Goal: Task Accomplishment & Management: Manage account settings

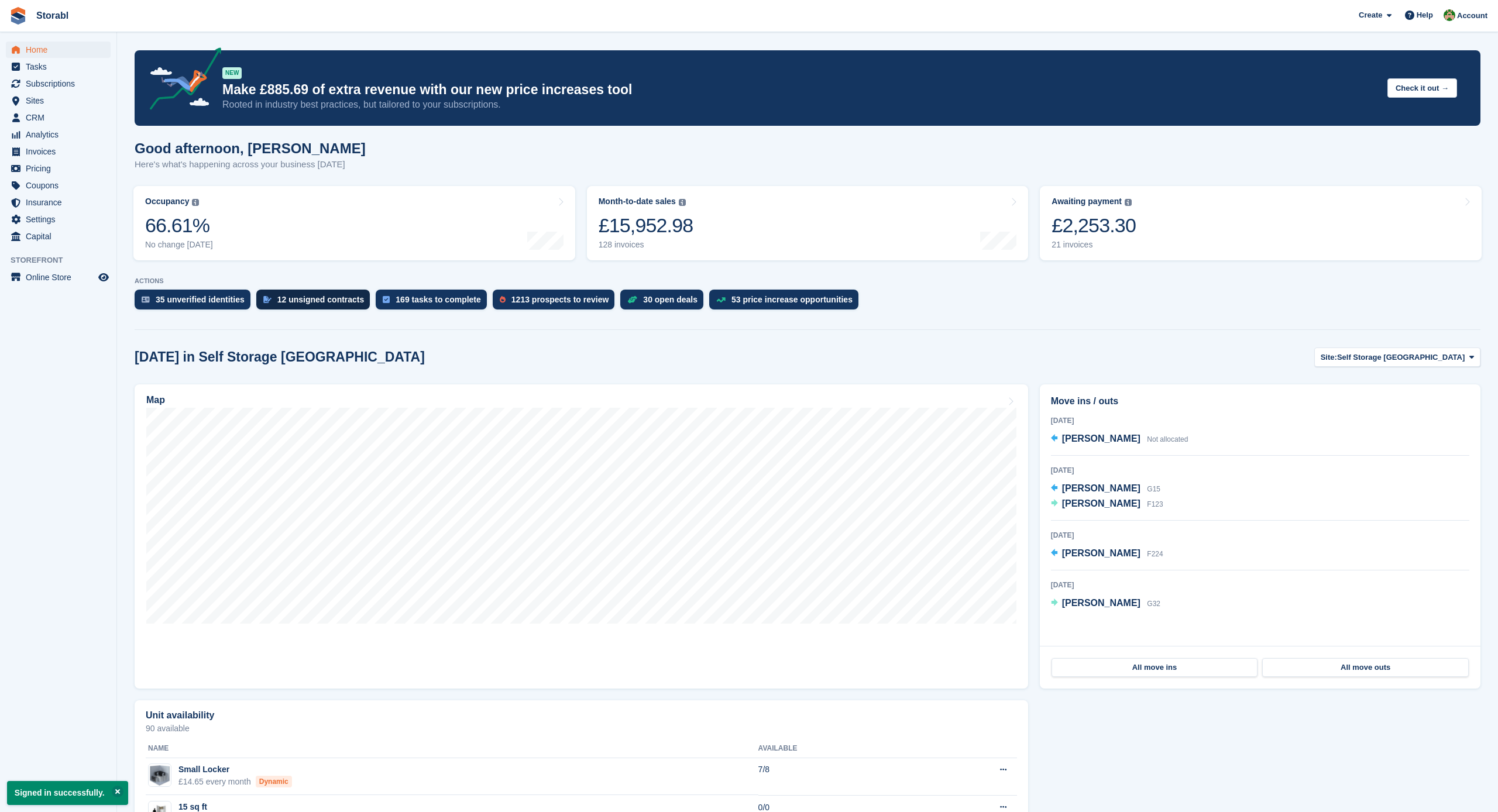
click at [295, 295] on div "12 unsigned contracts" at bounding box center [321, 300] width 87 height 10
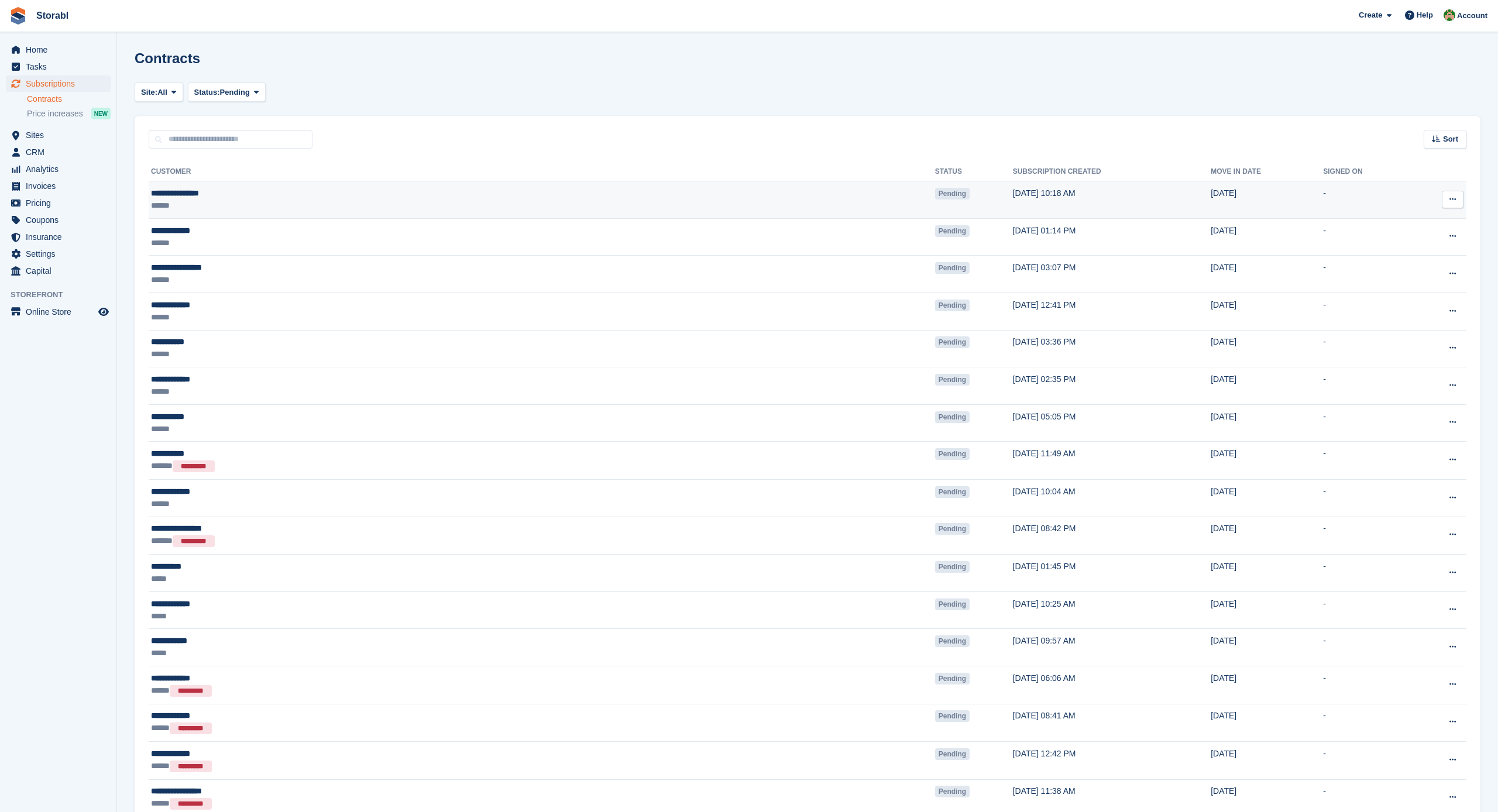
click at [338, 194] on div "**********" at bounding box center [325, 194] width 349 height 12
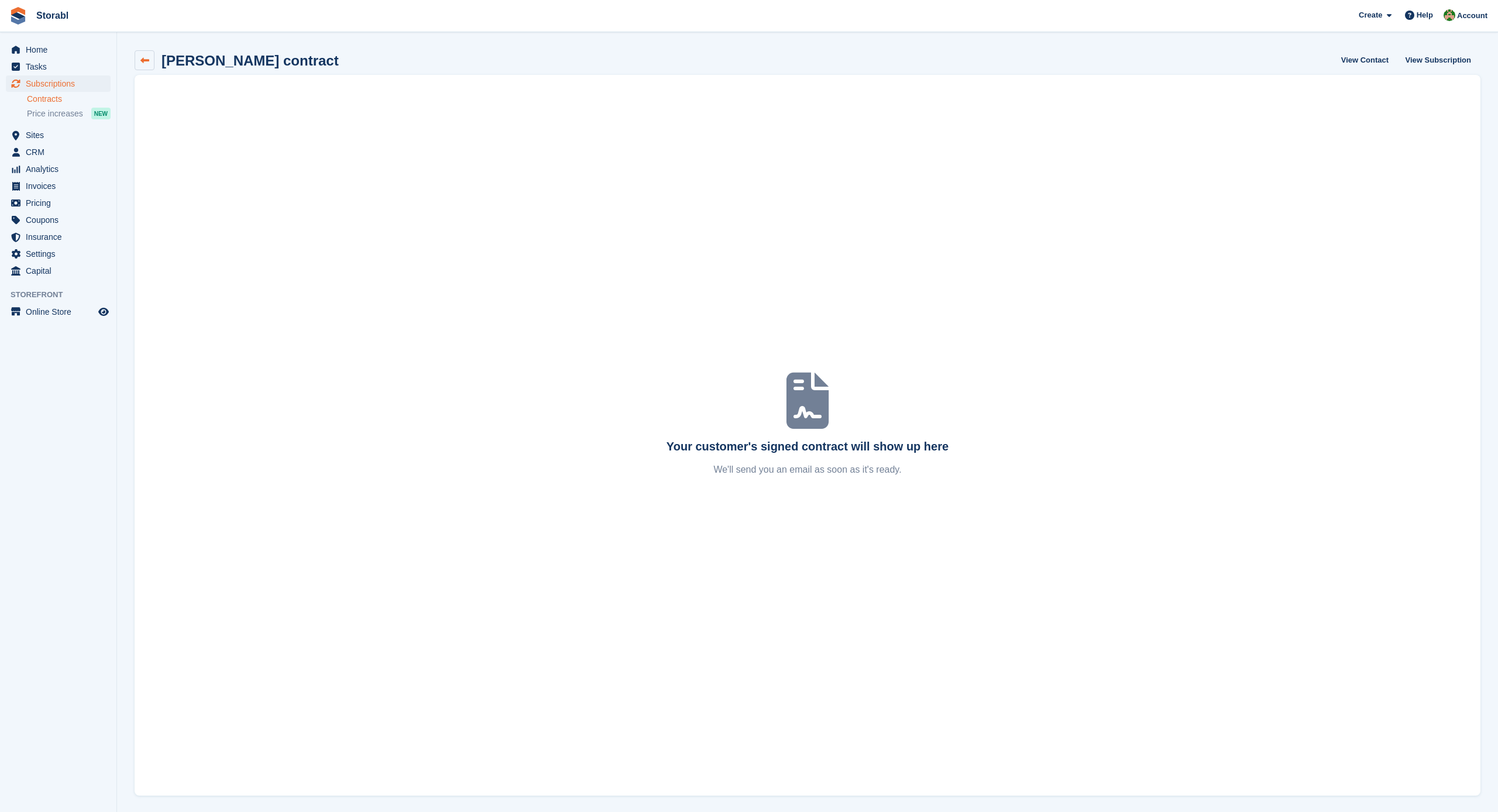
click at [150, 60] on link at bounding box center [144, 60] width 20 height 20
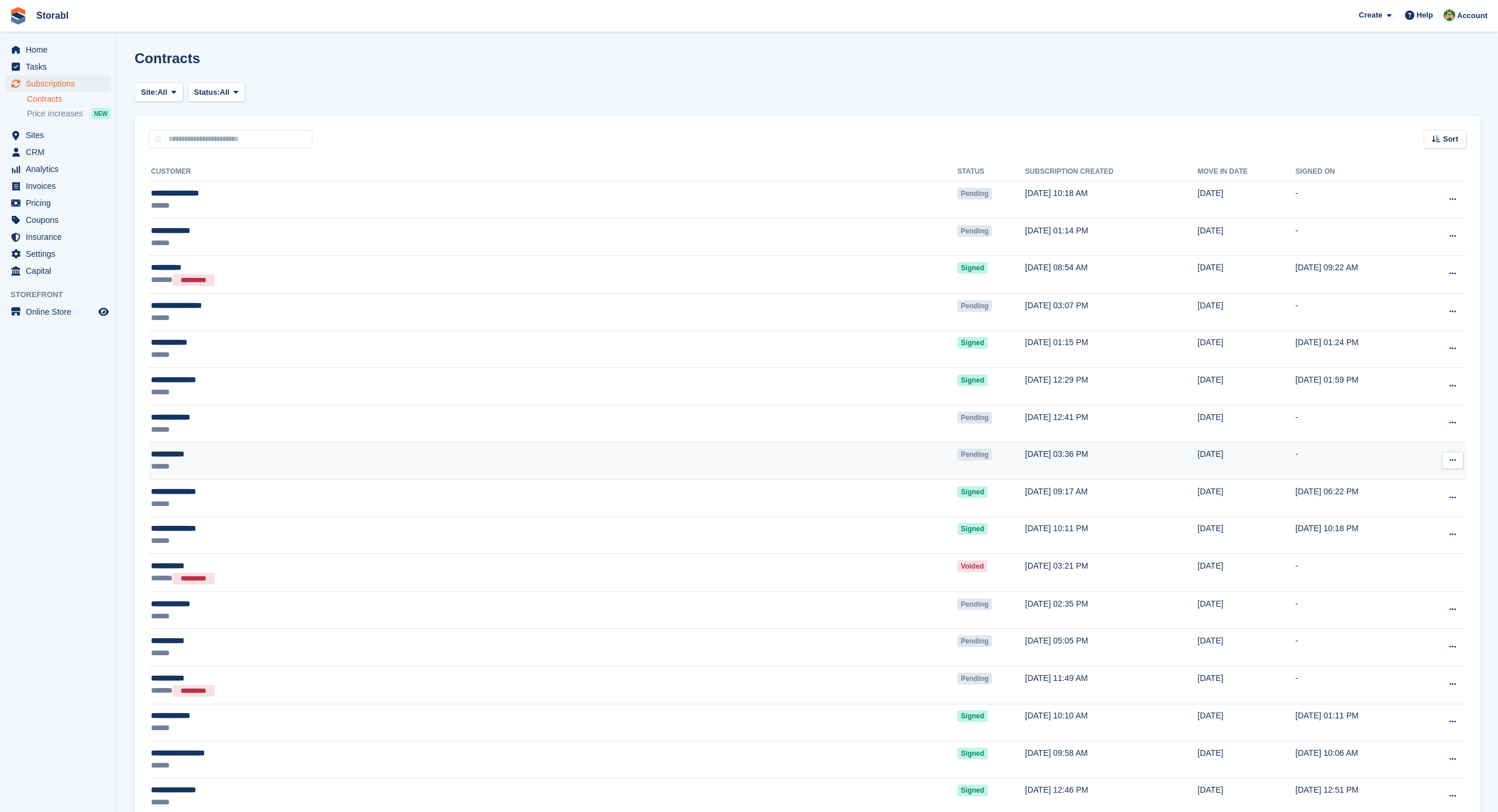
click at [172, 453] on div "**********" at bounding box center [357, 455] width 412 height 12
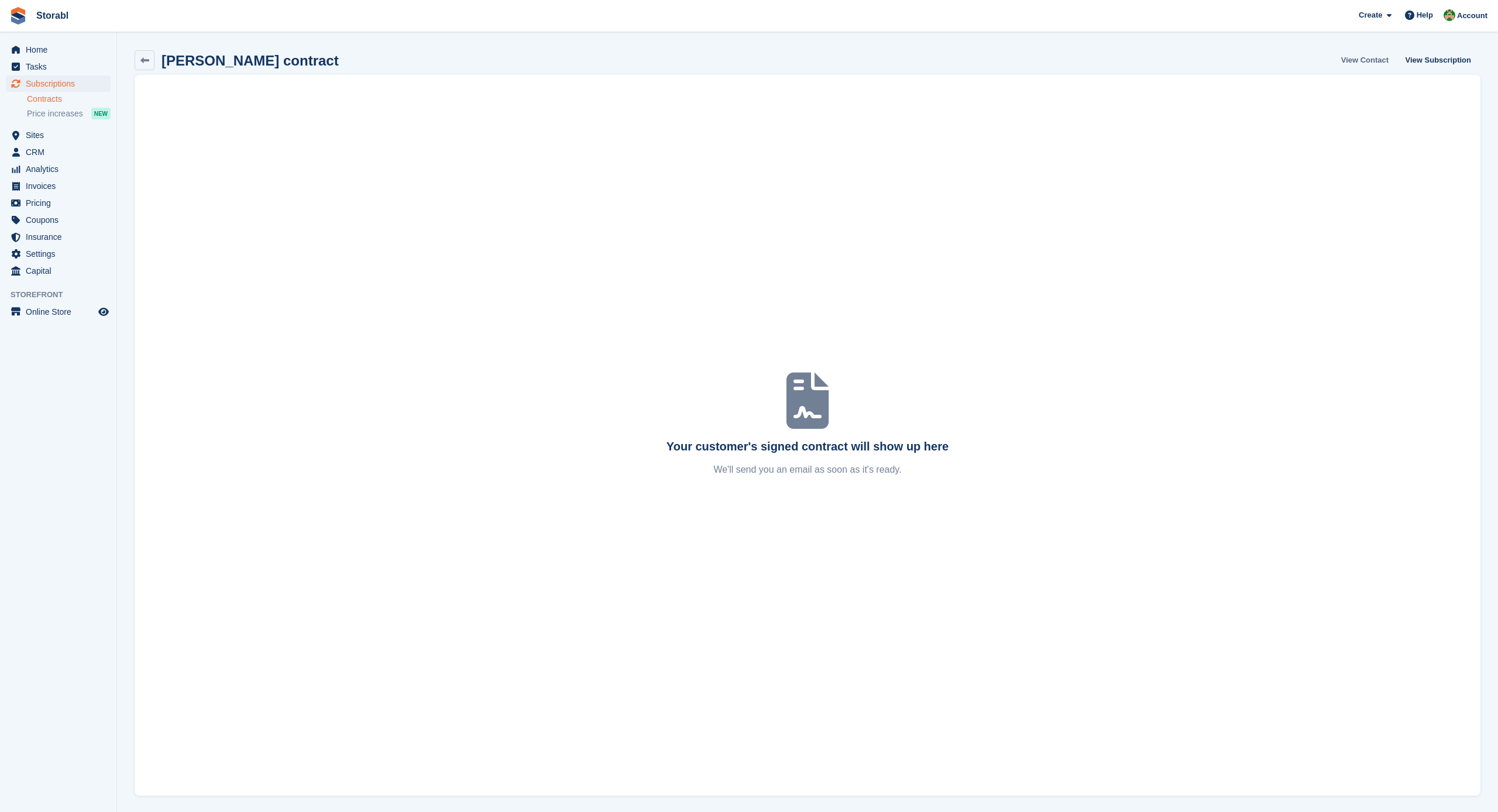
click at [1367, 58] on link "View Contact" at bounding box center [1365, 60] width 57 height 19
click at [144, 59] on icon at bounding box center [145, 60] width 9 height 9
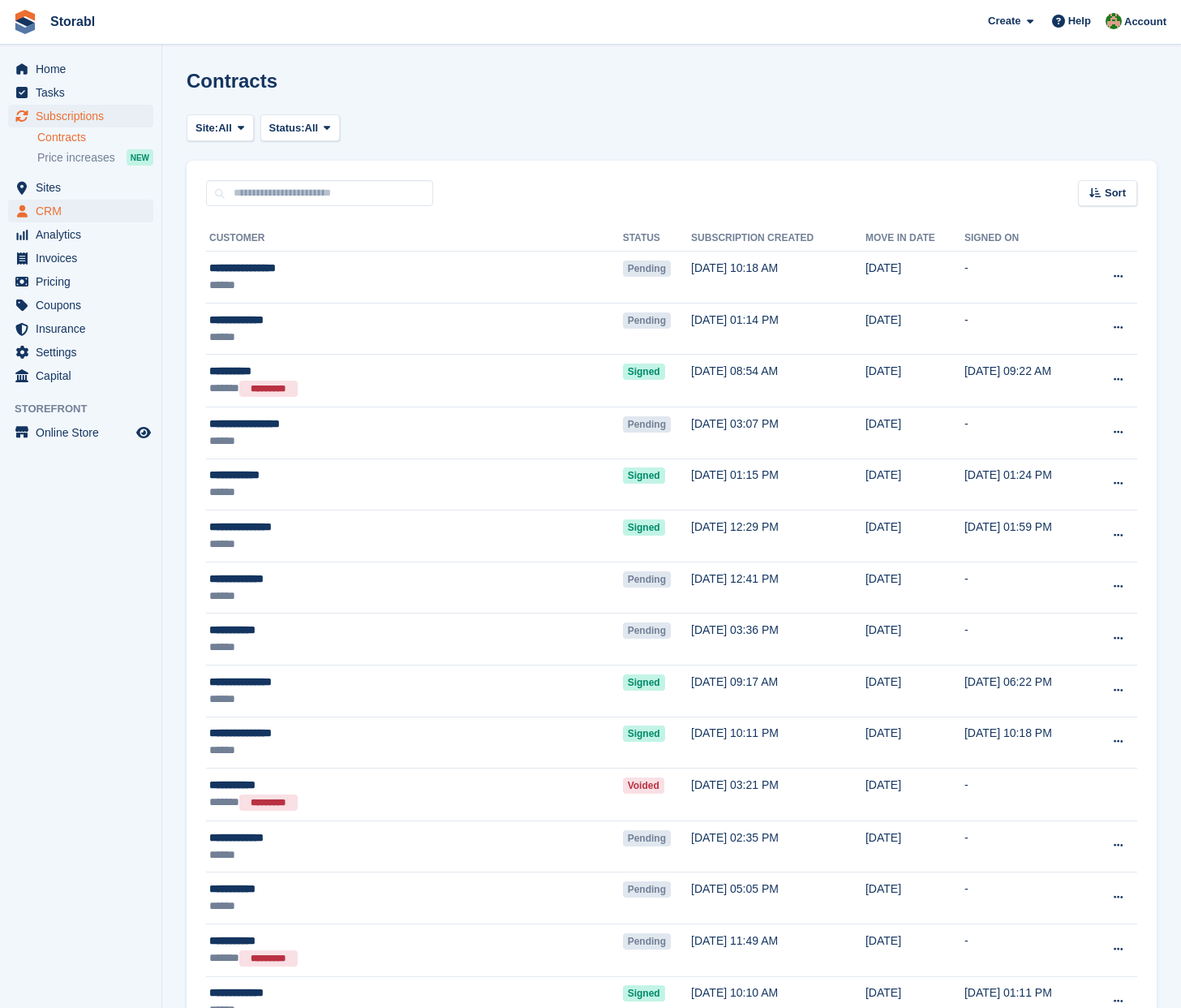
click at [40, 208] on span "CRM" at bounding box center [84, 211] width 97 height 23
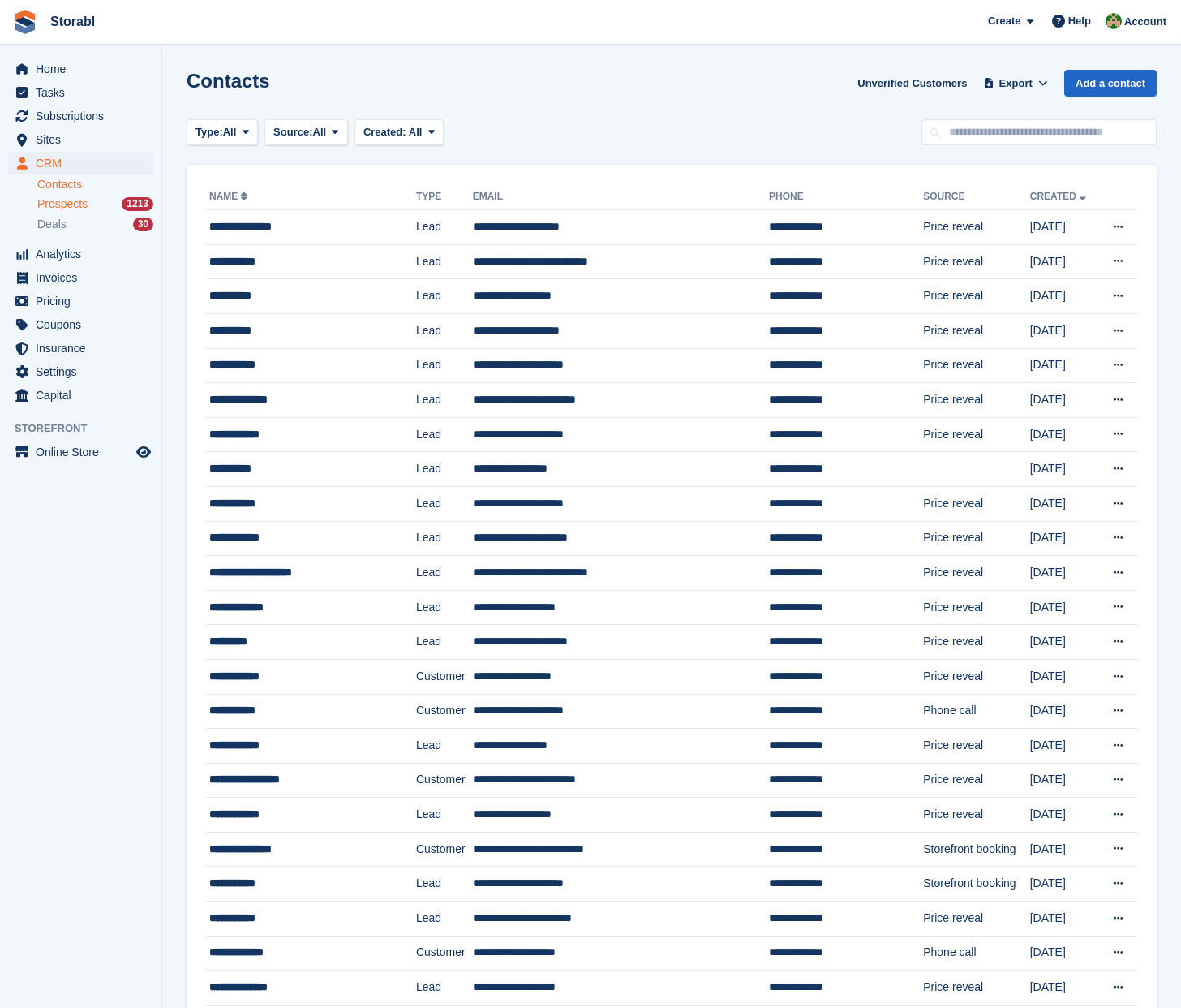
click at [81, 207] on span "Prospects" at bounding box center [63, 204] width 50 height 15
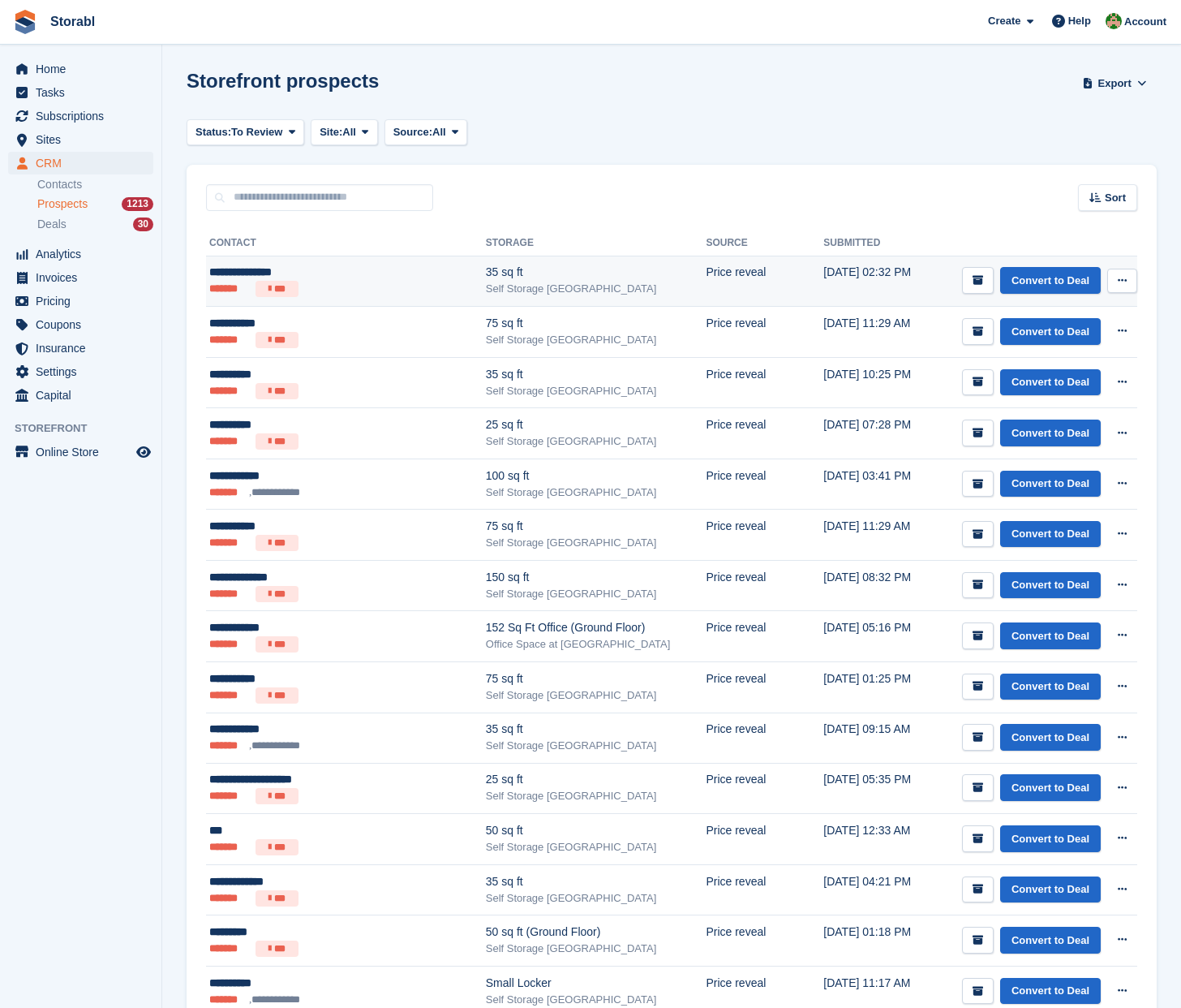
click at [620, 288] on div "Self Storage [GEOGRAPHIC_DATA]" at bounding box center [596, 288] width 221 height 16
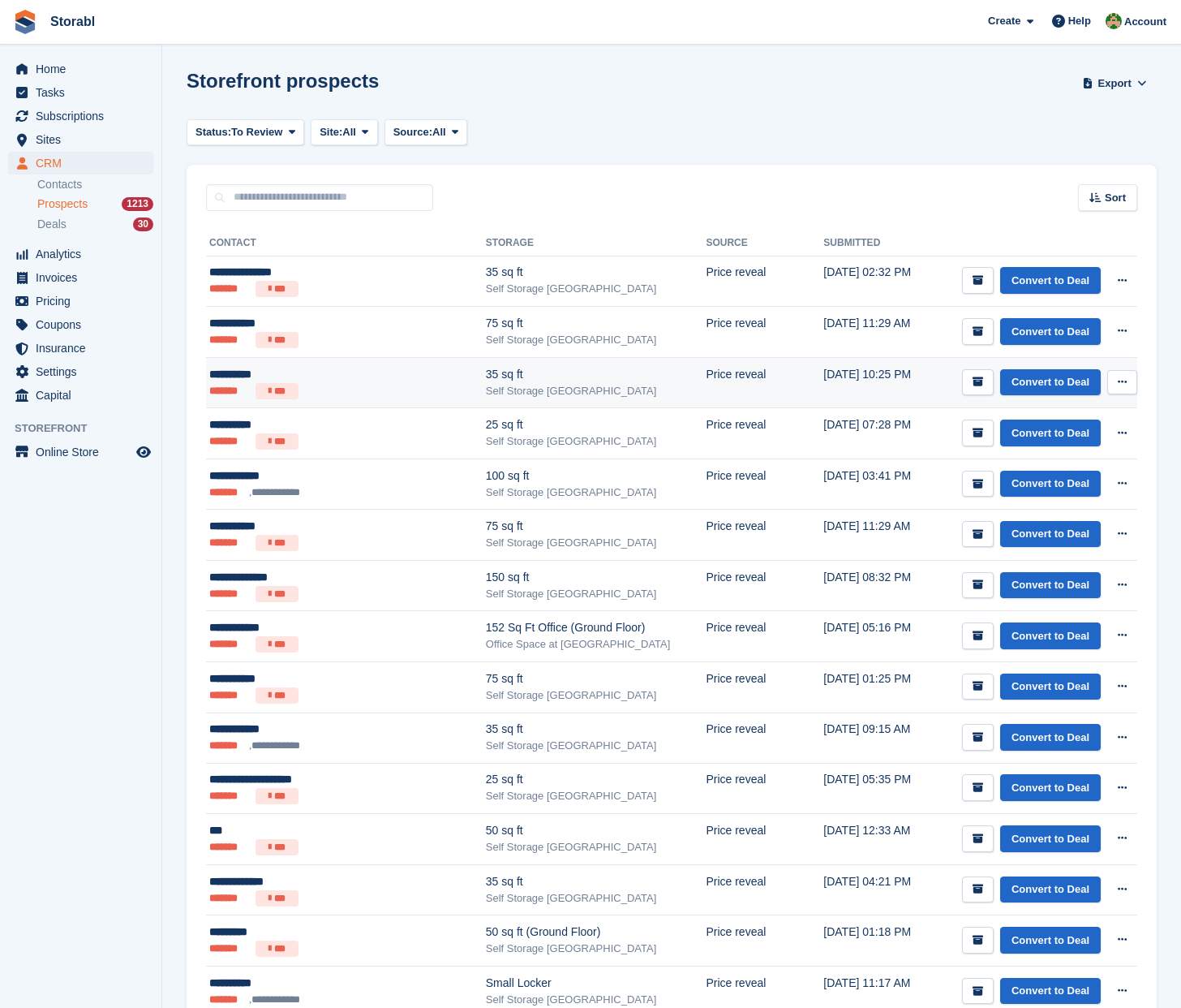
click at [542, 389] on div "Self Storage [GEOGRAPHIC_DATA]" at bounding box center [596, 390] width 221 height 16
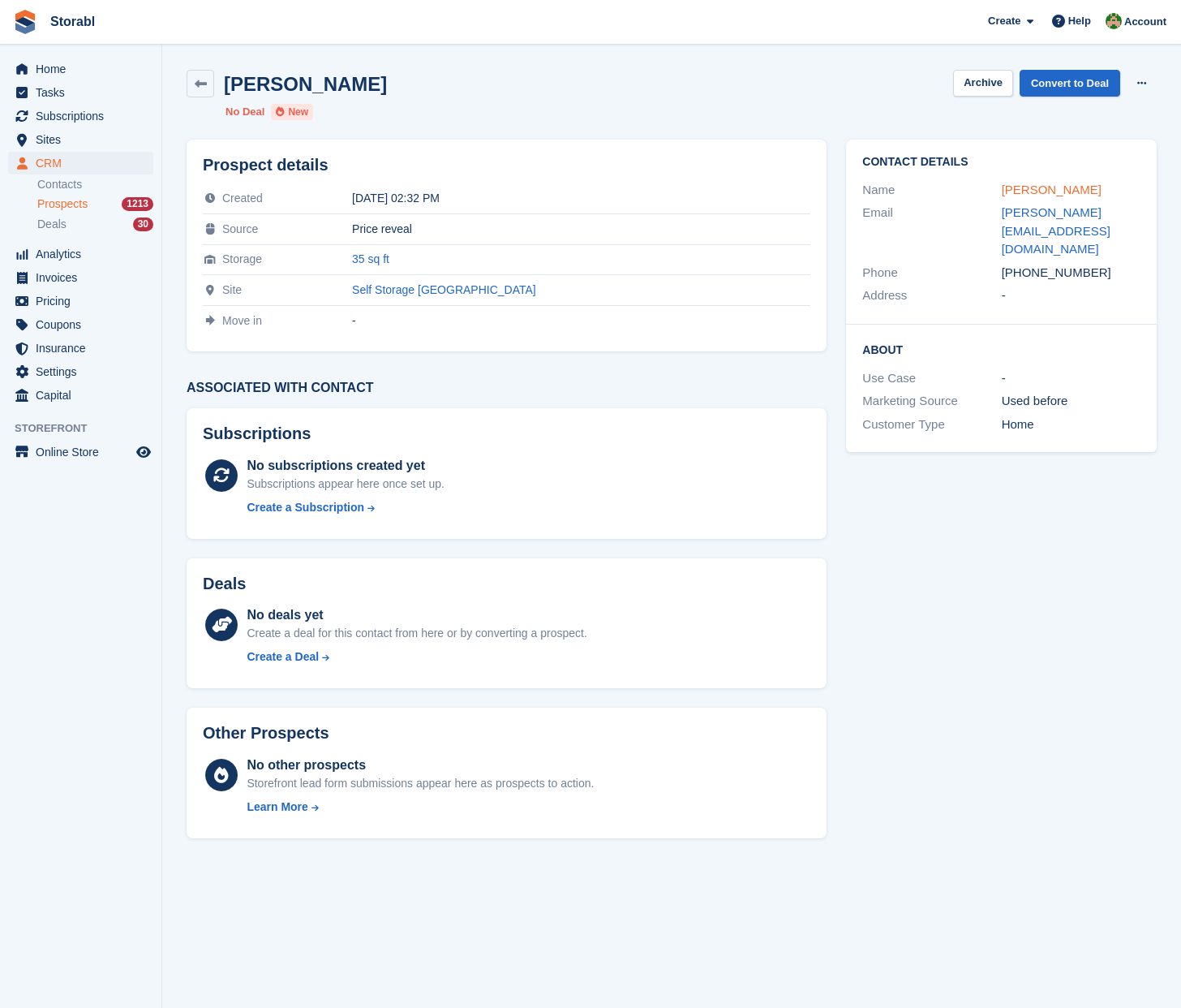
click at [1024, 191] on link "Julie Partridge" at bounding box center [1051, 189] width 99 height 14
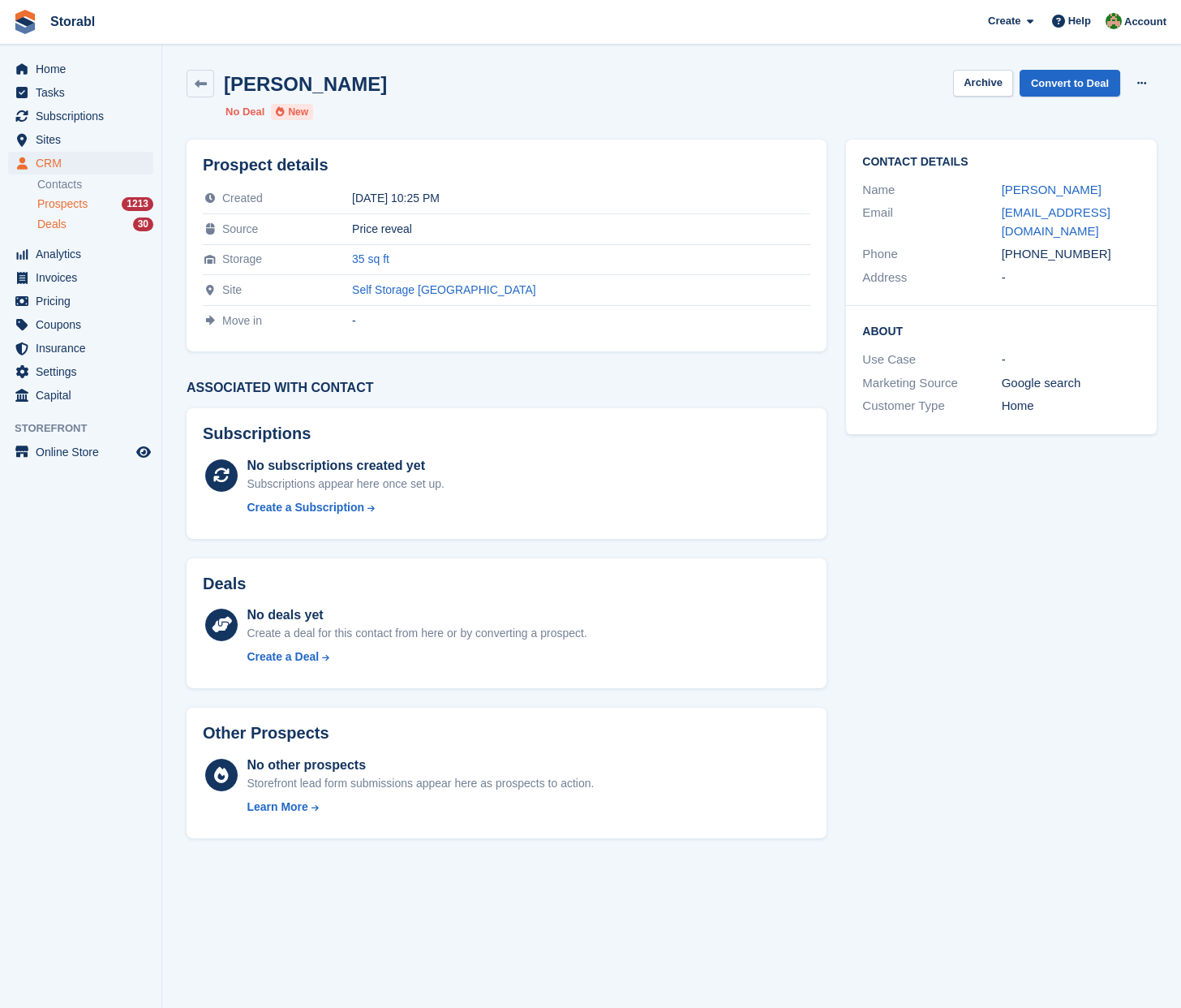
click at [97, 230] on div "Deals 30" at bounding box center [95, 224] width 116 height 15
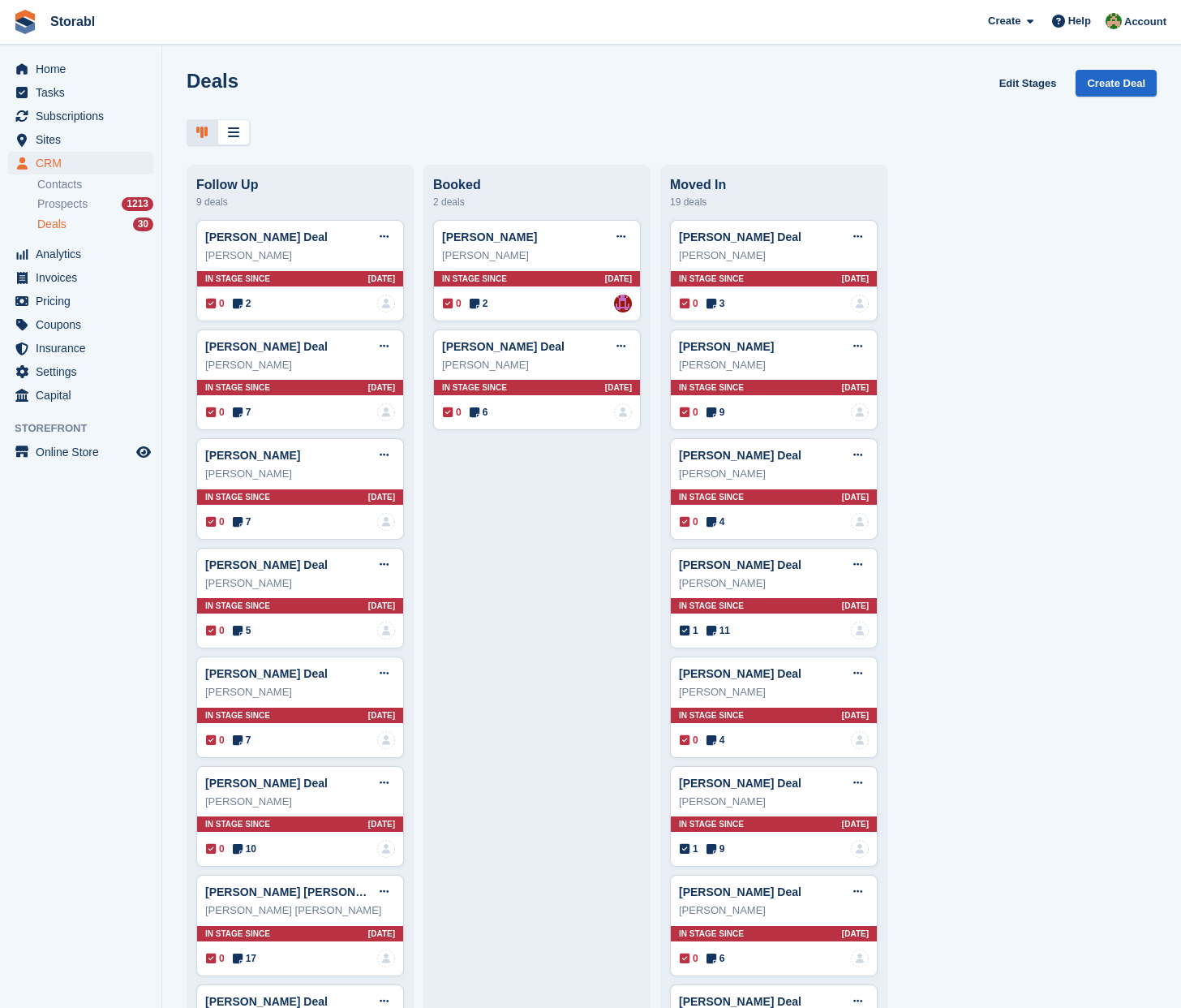
click at [45, 212] on li "Prospects 1213" at bounding box center [99, 204] width 125 height 18
click at [50, 203] on span "Prospects" at bounding box center [63, 204] width 50 height 15
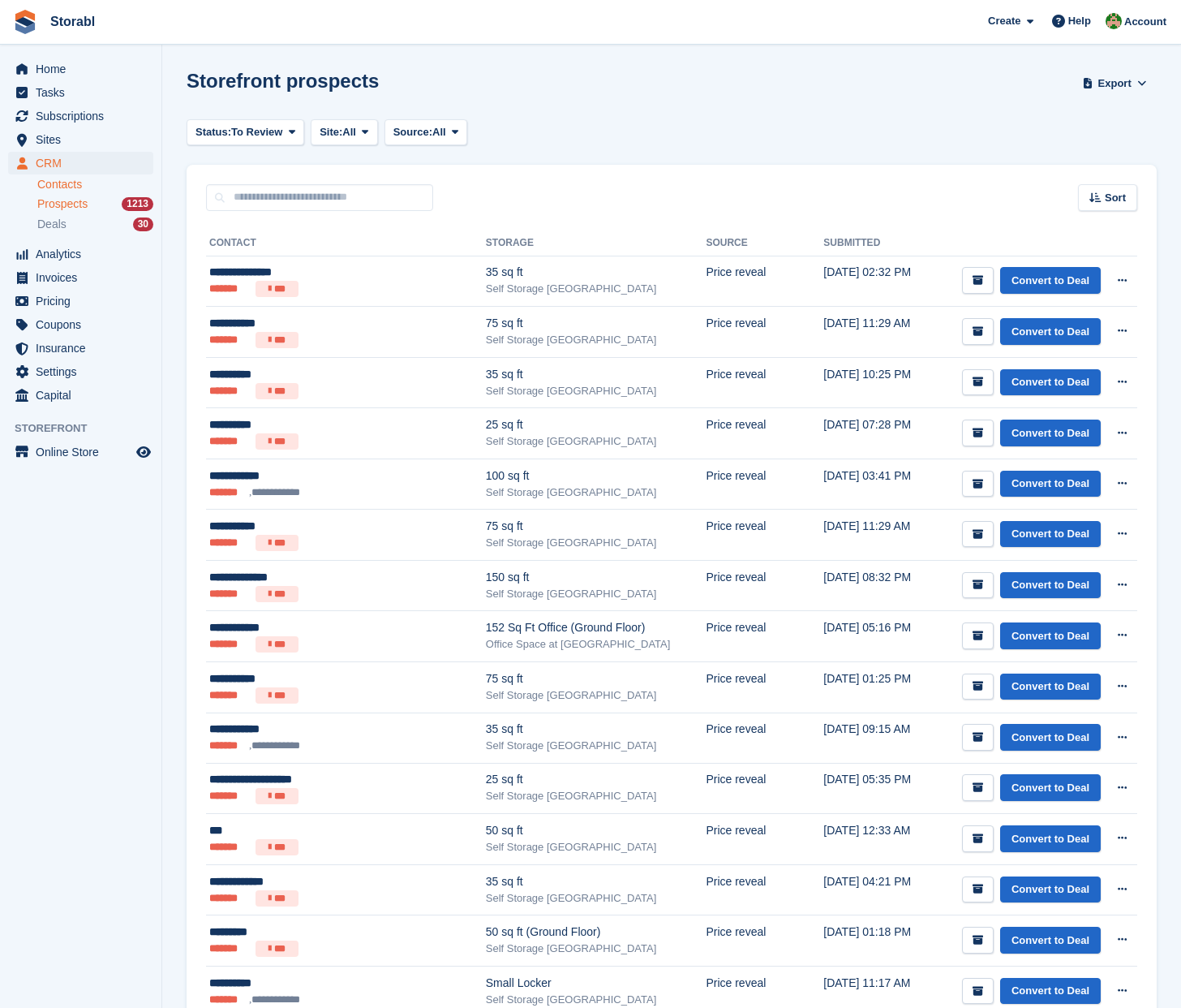
click at [69, 181] on link "Contacts" at bounding box center [95, 185] width 116 height 15
